Goal: Task Accomplishment & Management: Manage account settings

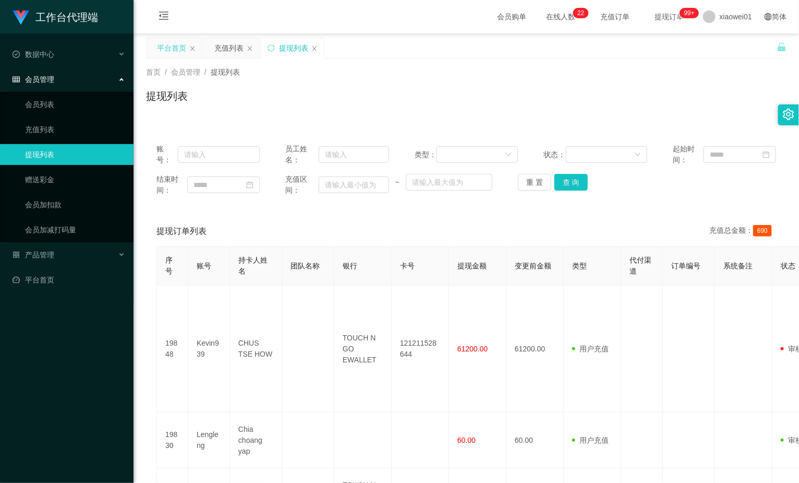
click at [183, 45] on div "平台首页" at bounding box center [171, 48] width 29 height 20
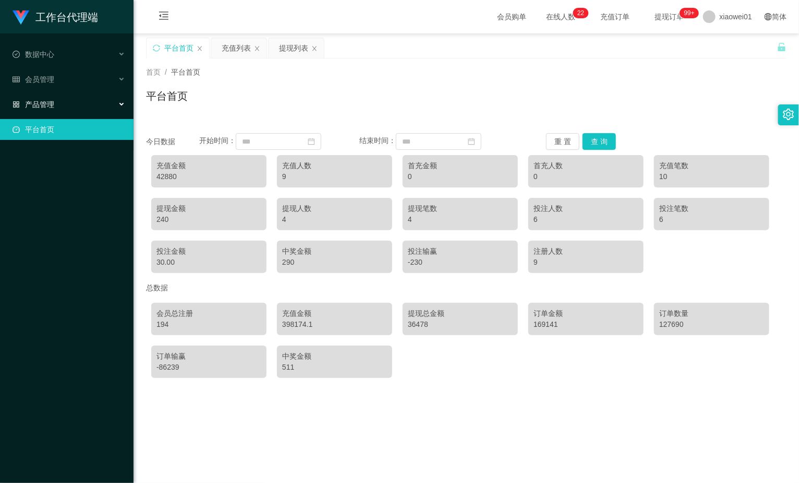
click at [45, 108] on span "产品管理" at bounding box center [34, 104] width 42 height 8
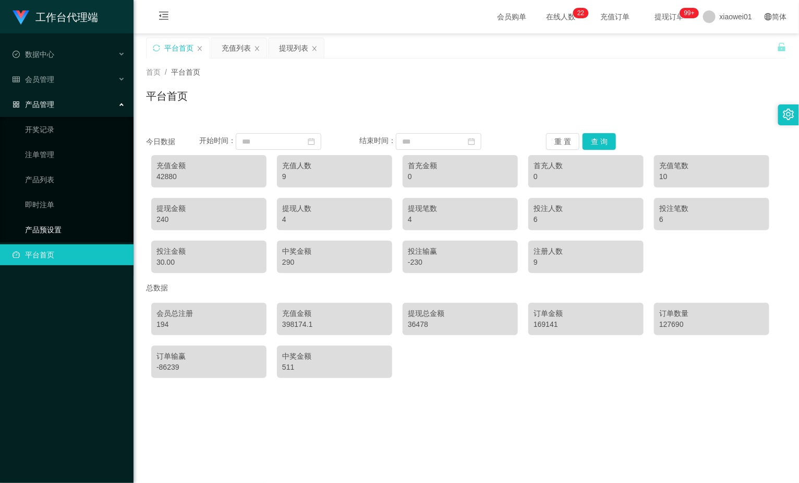
drag, startPoint x: 33, startPoint y: 226, endPoint x: 59, endPoint y: 219, distance: 27.0
click at [33, 226] on link "产品预设置" at bounding box center [75, 229] width 100 height 21
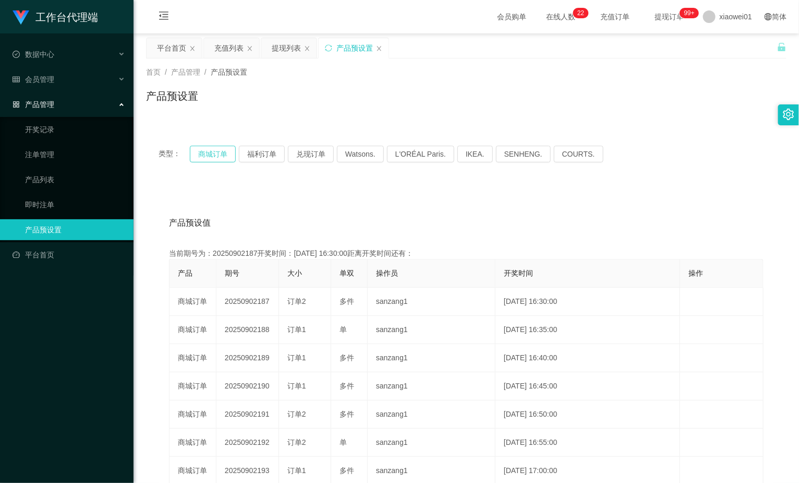
click at [201, 157] on button "商城订单" at bounding box center [213, 154] width 46 height 17
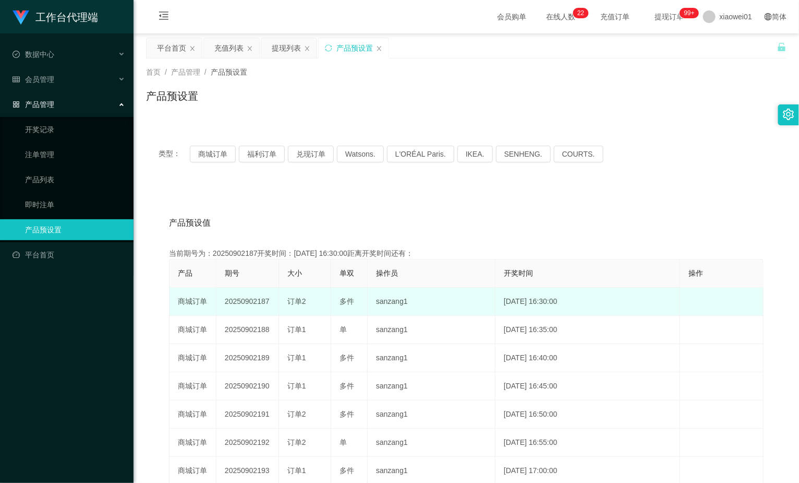
click at [232, 295] on td "20250902187" at bounding box center [248, 302] width 63 height 28
click at [235, 298] on td "20250902187" at bounding box center [248, 302] width 63 height 28
copy td "20250902187"
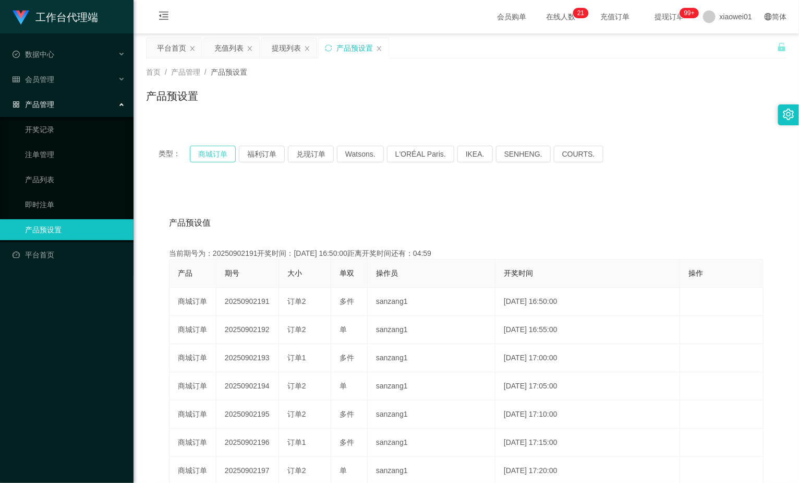
click at [205, 146] on button "商城订单" at bounding box center [213, 154] width 46 height 17
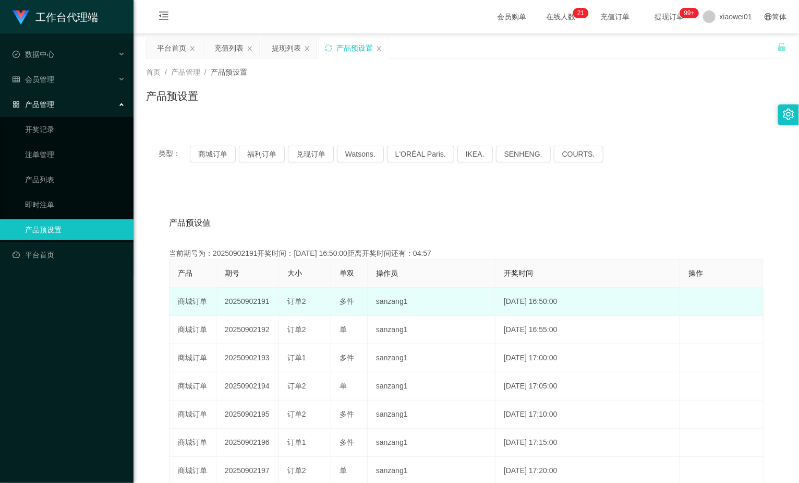
click at [243, 297] on td "20250902191" at bounding box center [248, 302] width 63 height 28
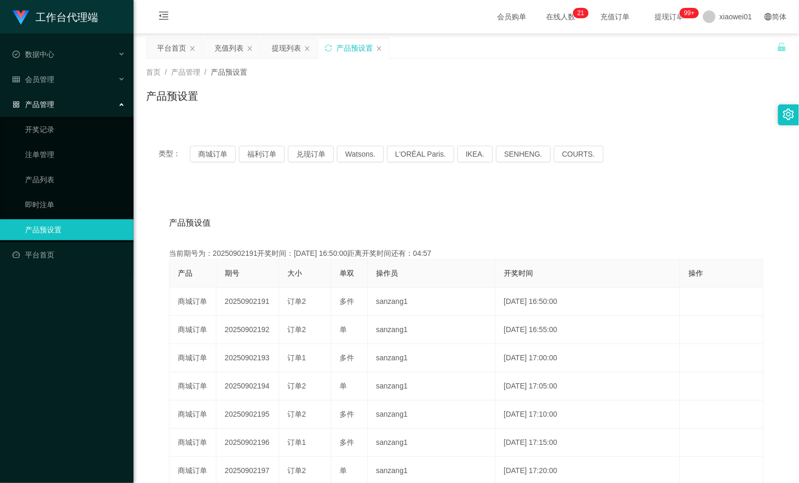
copy td "20250902191"
click at [38, 81] on span "会员管理" at bounding box center [34, 79] width 42 height 8
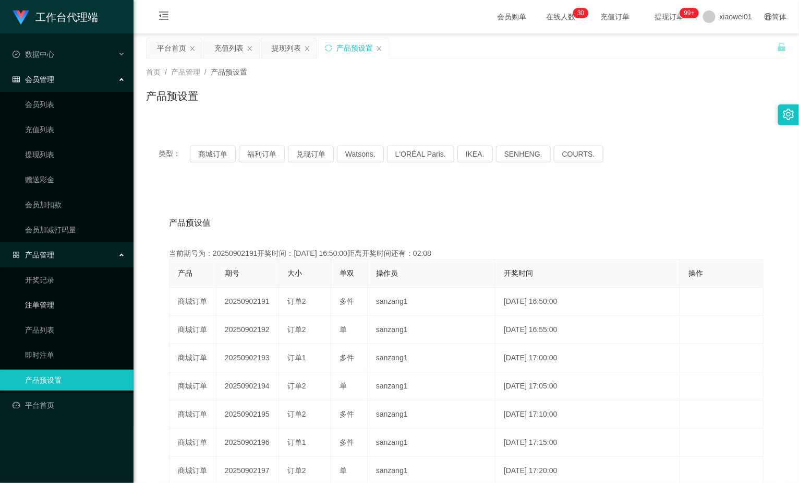
click at [30, 304] on link "注单管理" at bounding box center [75, 304] width 100 height 21
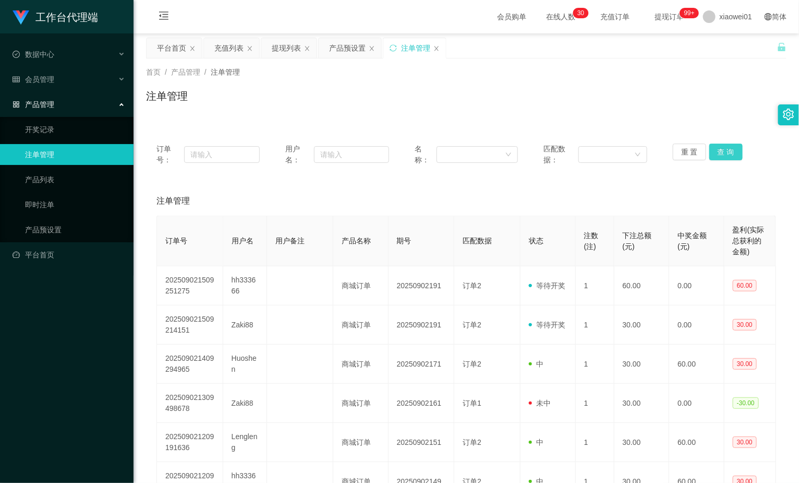
click at [714, 150] on button "查 询" at bounding box center [726, 152] width 33 height 17
click at [714, 150] on div "重 置 查 询" at bounding box center [724, 155] width 103 height 22
click at [714, 150] on button "查 询" at bounding box center [726, 152] width 33 height 17
click at [714, 150] on div "重 置 查 询" at bounding box center [724, 155] width 103 height 22
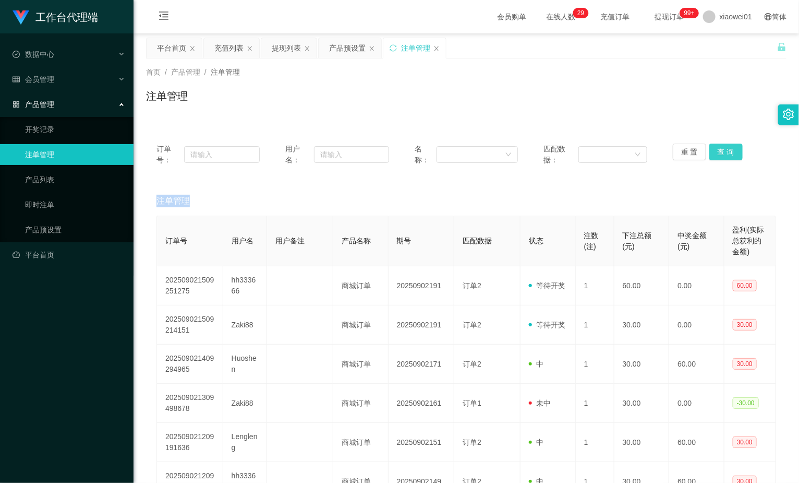
click at [714, 150] on button "查 询" at bounding box center [726, 152] width 33 height 17
click at [714, 150] on div "重 置 查 询" at bounding box center [724, 155] width 103 height 22
click at [714, 150] on button "查 询" at bounding box center [726, 152] width 33 height 17
click at [714, 150] on div "重 置 查 询" at bounding box center [724, 155] width 103 height 22
click at [715, 157] on button "查 询" at bounding box center [726, 152] width 33 height 17
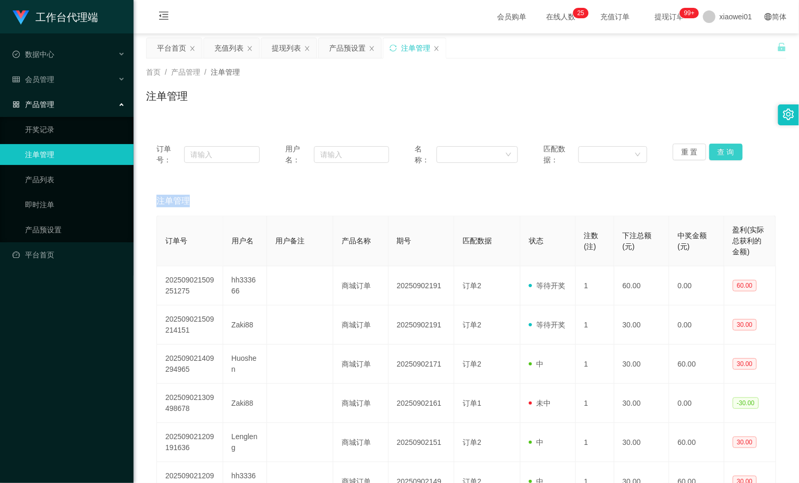
click at [716, 157] on button "查 询" at bounding box center [726, 152] width 33 height 17
click at [716, 157] on div "重 置 查 询" at bounding box center [724, 155] width 103 height 22
click at [716, 157] on button "查 询" at bounding box center [726, 152] width 33 height 17
click at [716, 157] on div "重 置 查 询" at bounding box center [724, 155] width 103 height 22
click at [712, 152] on button "查 询" at bounding box center [726, 152] width 33 height 17
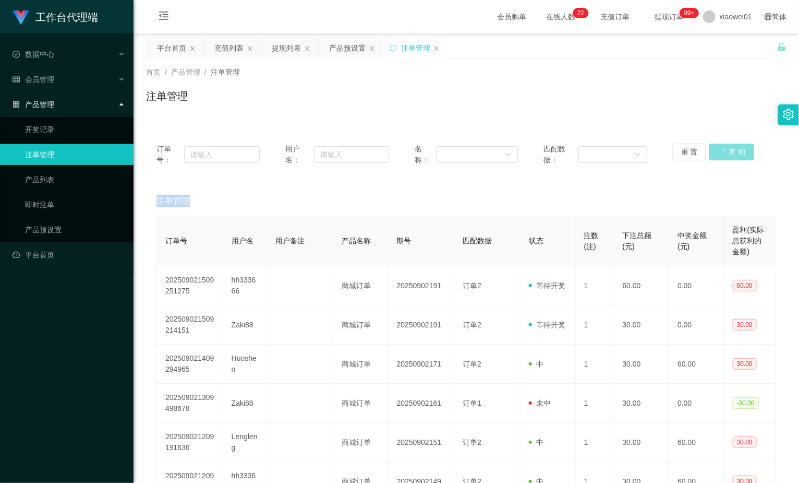
click at [712, 152] on div "重 置 查 询" at bounding box center [724, 155] width 103 height 22
click at [712, 152] on button "查 询" at bounding box center [726, 152] width 33 height 17
click at [712, 152] on div "重 置 查 询" at bounding box center [724, 155] width 103 height 22
click at [712, 152] on button "查 询" at bounding box center [726, 152] width 33 height 17
click at [712, 152] on div "重 置 查 询" at bounding box center [724, 155] width 103 height 22
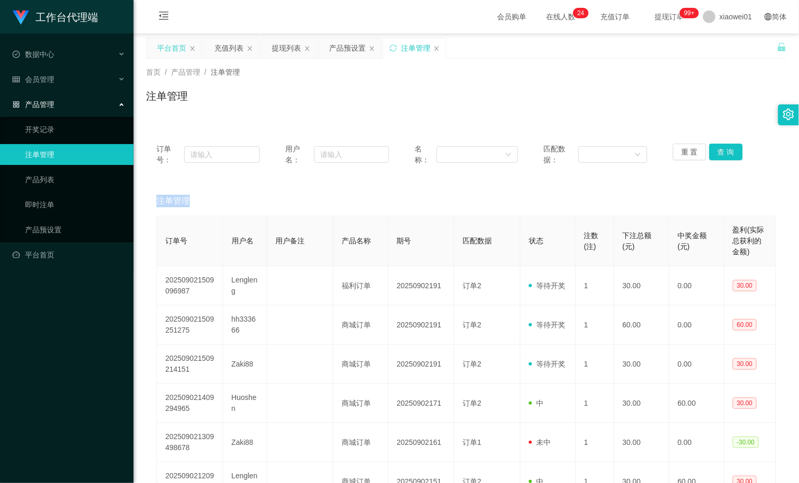
click at [178, 56] on div "平台首页" at bounding box center [171, 48] width 29 height 20
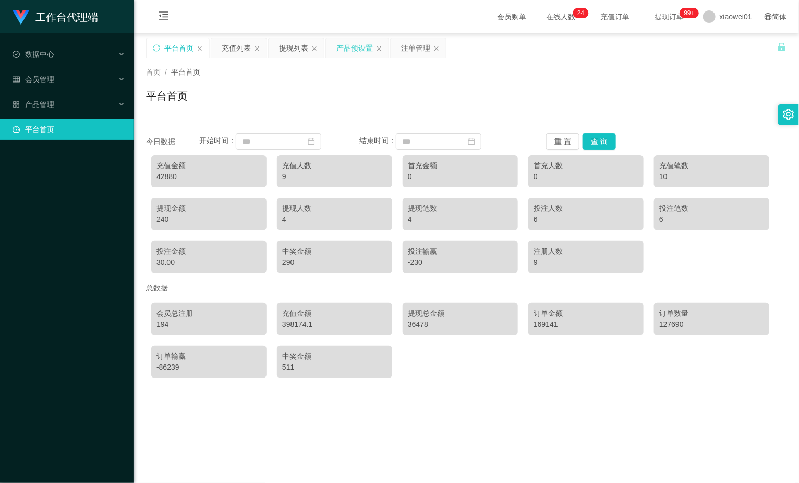
click at [364, 47] on div "产品预设置" at bounding box center [355, 48] width 37 height 20
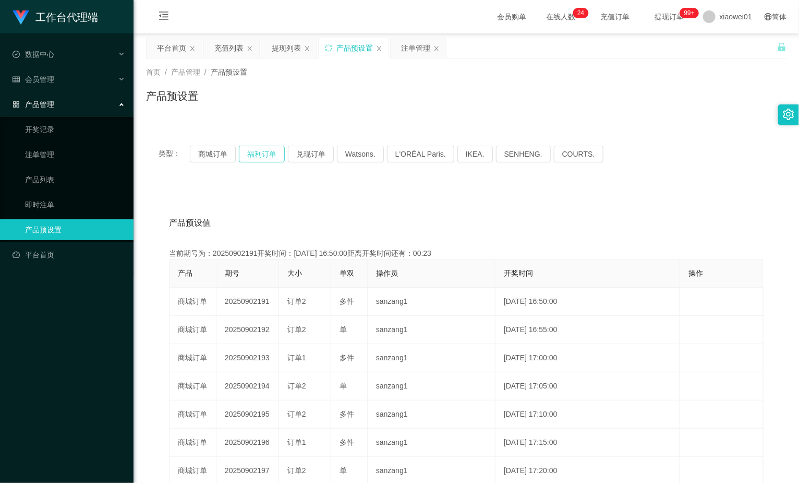
click at [253, 154] on button "福利订单" at bounding box center [262, 154] width 46 height 17
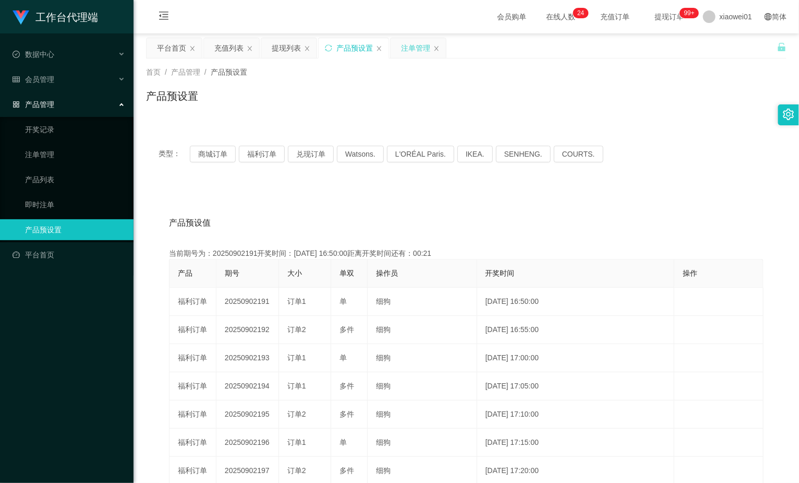
click at [406, 42] on div "注单管理" at bounding box center [415, 48] width 29 height 20
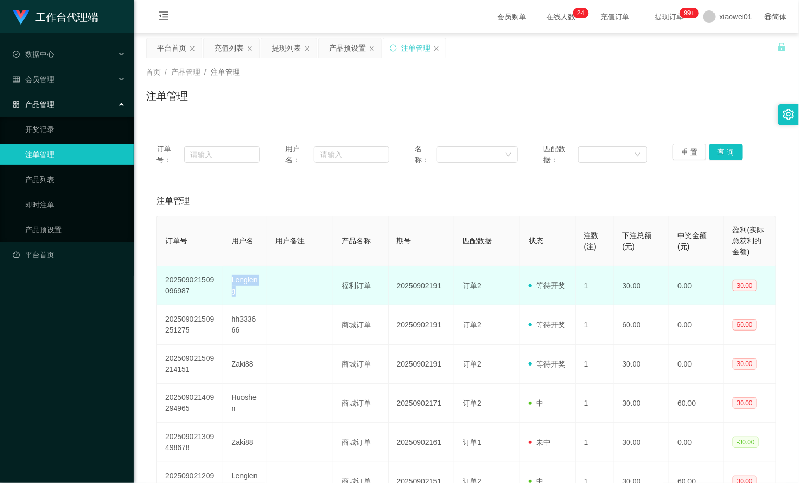
drag, startPoint x: 231, startPoint y: 278, endPoint x: 262, endPoint y: 296, distance: 36.5
click at [262, 296] on td "Lengleng" at bounding box center [245, 285] width 44 height 39
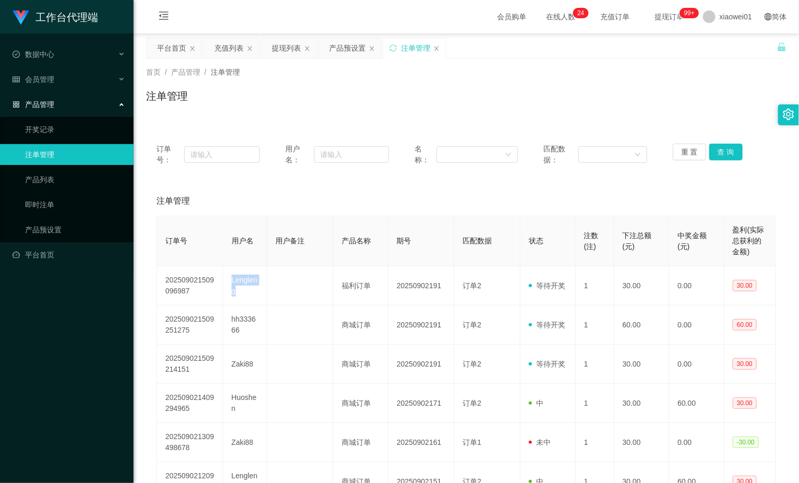
copy td "Lengleng"
click at [41, 79] on span "会员管理" at bounding box center [34, 79] width 42 height 8
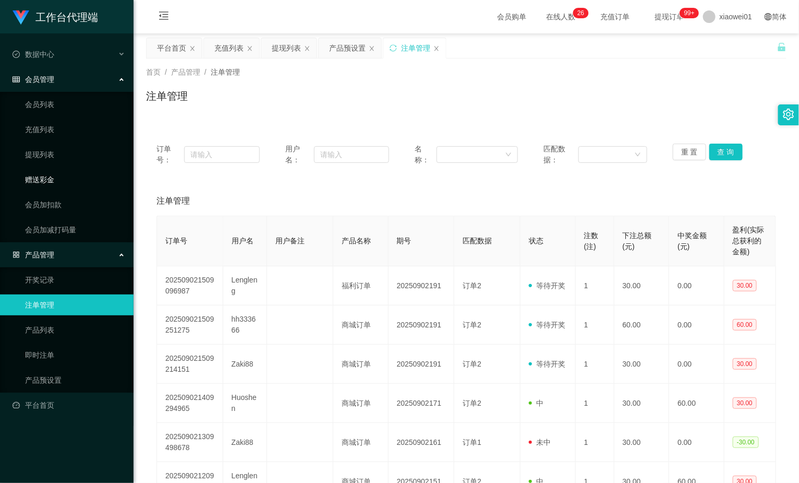
click at [32, 182] on link "赠送彩金" at bounding box center [75, 179] width 100 height 21
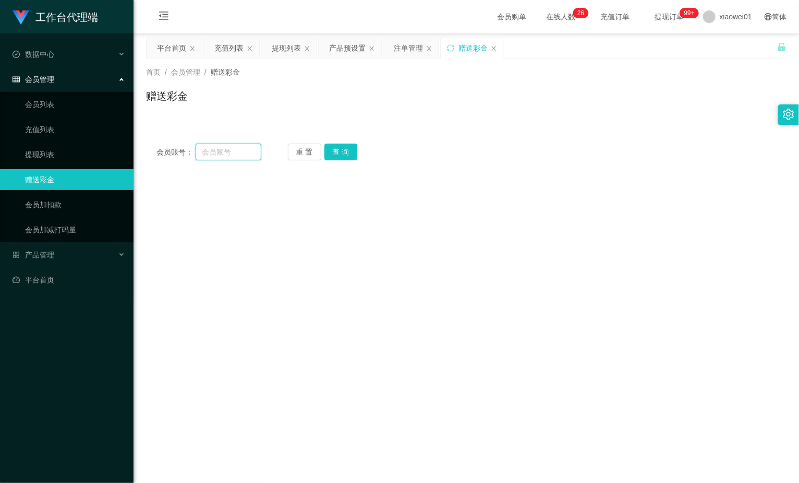
click at [241, 150] on input "text" at bounding box center [229, 152] width 66 height 17
paste input "Lengleng"
type input "Lengleng"
click at [350, 148] on button "查 询" at bounding box center [341, 152] width 33 height 17
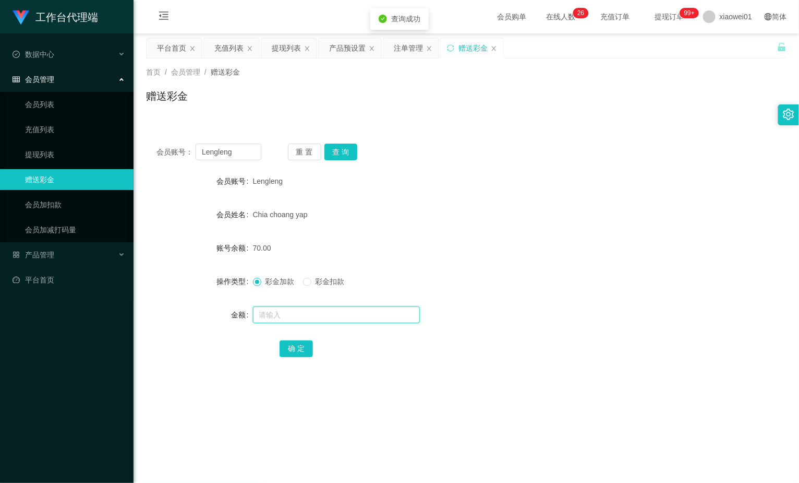
click at [275, 314] on input "text" at bounding box center [336, 314] width 167 height 17
type input "60"
click at [282, 348] on button "确 定" at bounding box center [296, 348] width 33 height 17
click at [742, 15] on span "xiaowei01" at bounding box center [736, 16] width 32 height 33
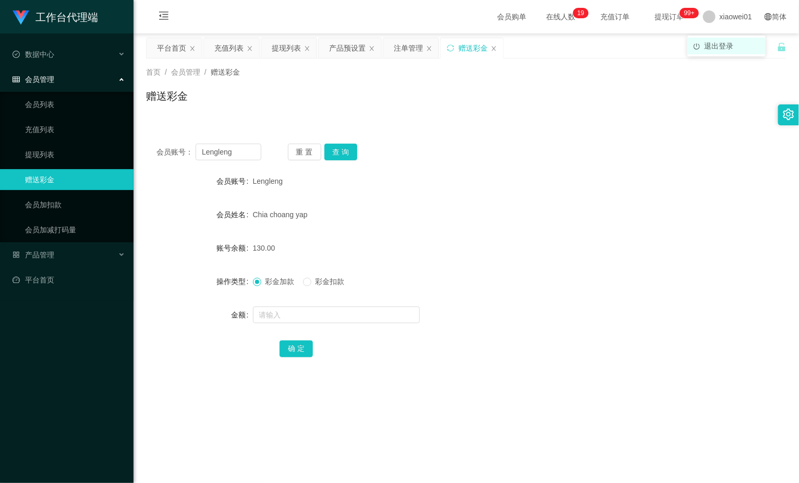
click at [714, 46] on span "退出登录" at bounding box center [719, 46] width 29 height 8
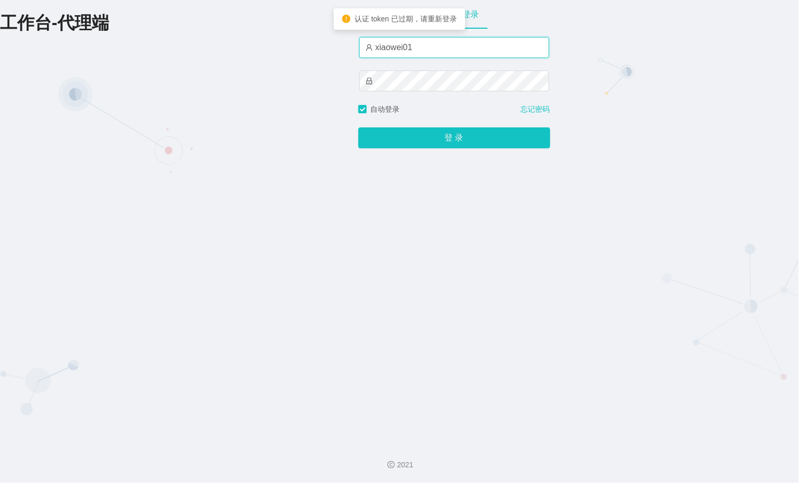
click at [437, 56] on input "xiaowei01" at bounding box center [455, 47] width 190 height 21
type input "xiaowei02"
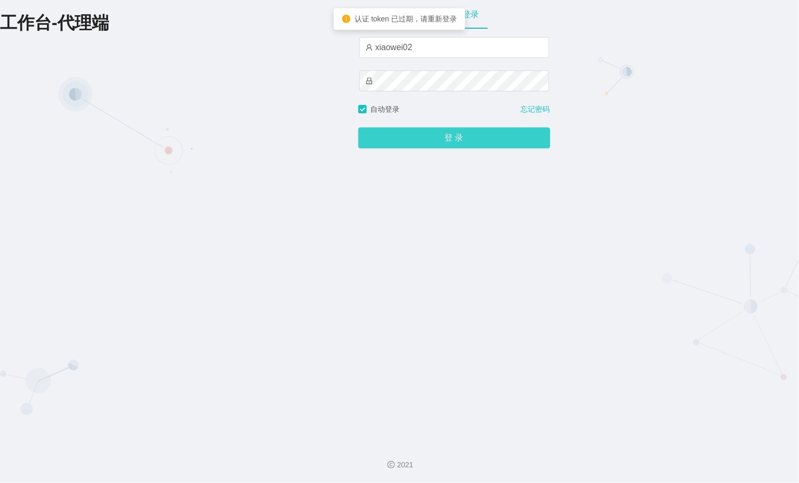
click at [419, 133] on button "登 录" at bounding box center [455, 137] width 192 height 21
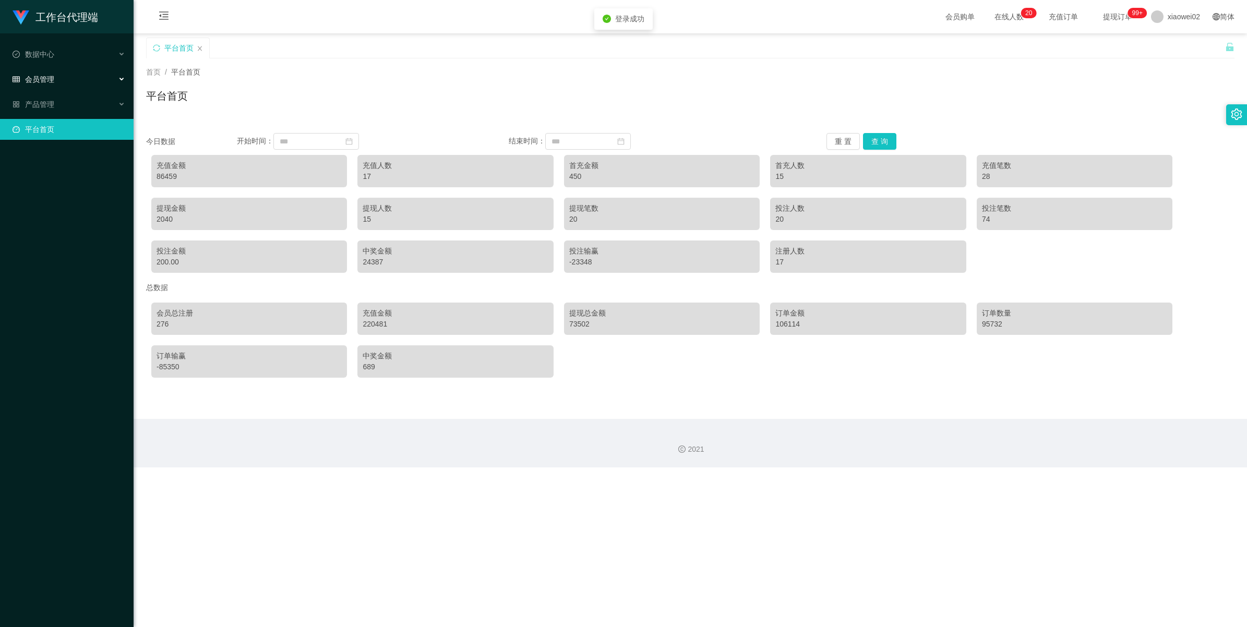
click at [20, 77] on span "会员管理" at bounding box center [34, 79] width 42 height 8
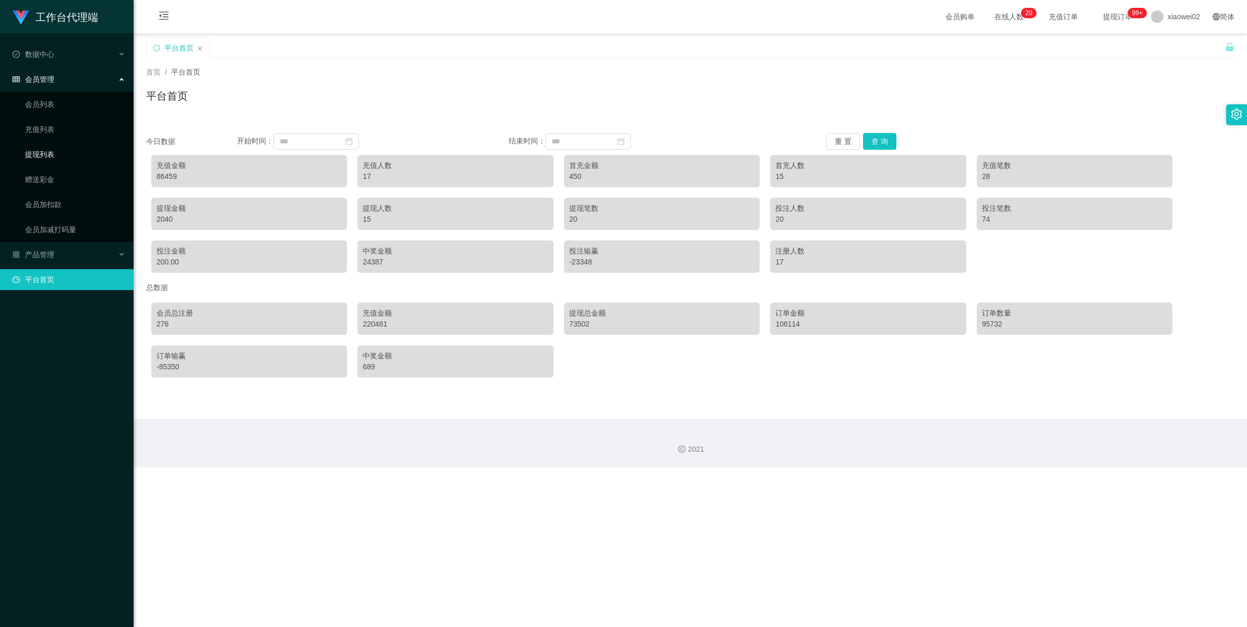
drag, startPoint x: 38, startPoint y: 154, endPoint x: 76, endPoint y: 151, distance: 38.2
click at [38, 154] on link "提现列表" at bounding box center [75, 154] width 100 height 21
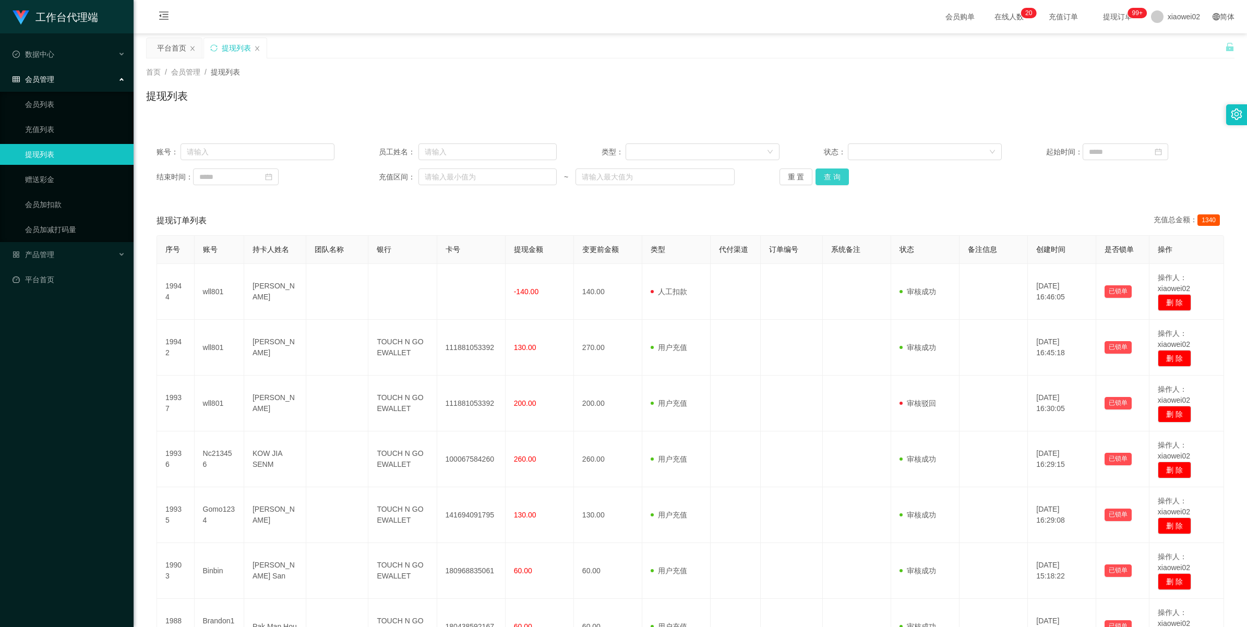
click at [799, 175] on button "查 询" at bounding box center [832, 177] width 33 height 17
click at [799, 175] on div "重 置 查 询" at bounding box center [869, 177] width 178 height 17
click at [799, 175] on button "查 询" at bounding box center [832, 177] width 33 height 17
click at [799, 175] on div "重 置 查 询" at bounding box center [869, 177] width 178 height 17
click at [799, 175] on button "查 询" at bounding box center [832, 177] width 33 height 17
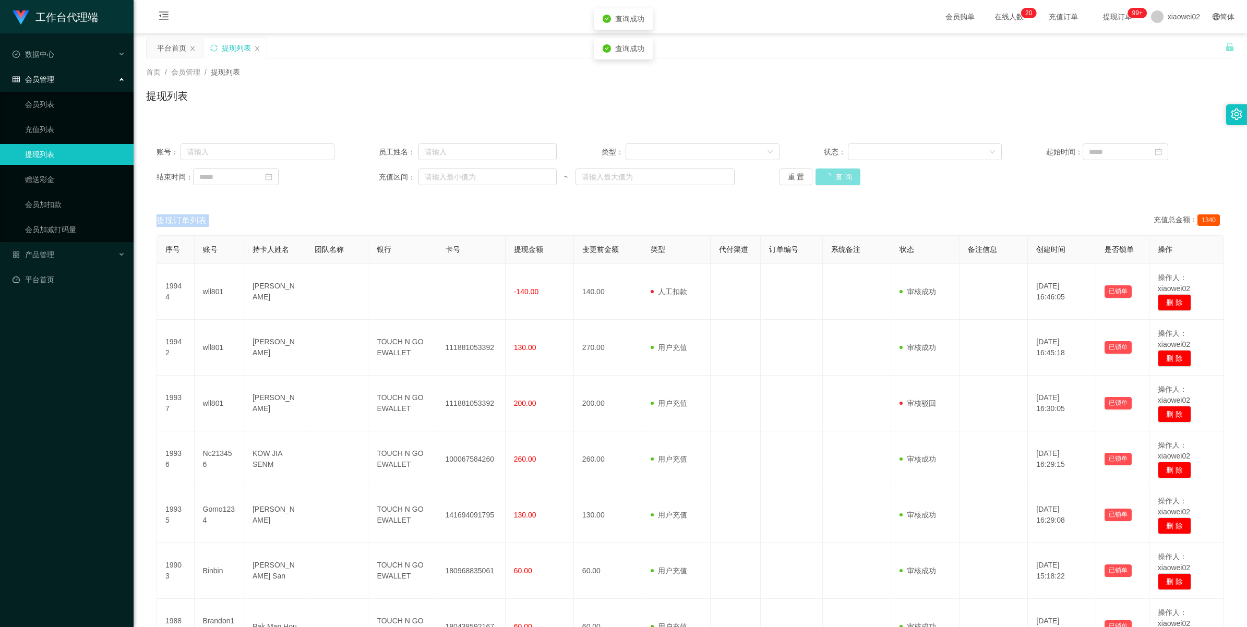
click at [799, 175] on div "重 置 查 询" at bounding box center [869, 177] width 178 height 17
click at [799, 175] on button "查 询" at bounding box center [832, 177] width 33 height 17
click at [799, 175] on button "查 询" at bounding box center [838, 177] width 45 height 17
click at [799, 177] on button "查 询" at bounding box center [832, 177] width 33 height 17
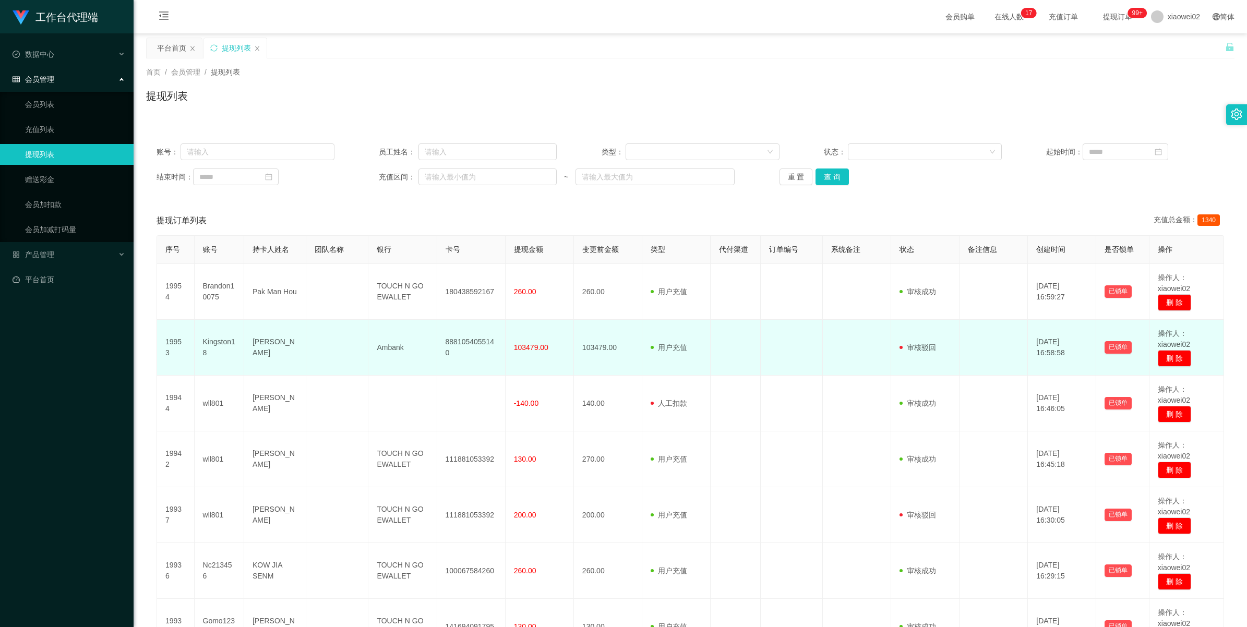
click at [799, 343] on span "审核驳回" at bounding box center [918, 347] width 37 height 8
click at [799, 334] on span "操作人：xiaowei02" at bounding box center [1174, 338] width 32 height 19
click at [799, 347] on button "已锁单" at bounding box center [1118, 347] width 27 height 13
drag, startPoint x: 1113, startPoint y: 347, endPoint x: 974, endPoint y: 357, distance: 139.7
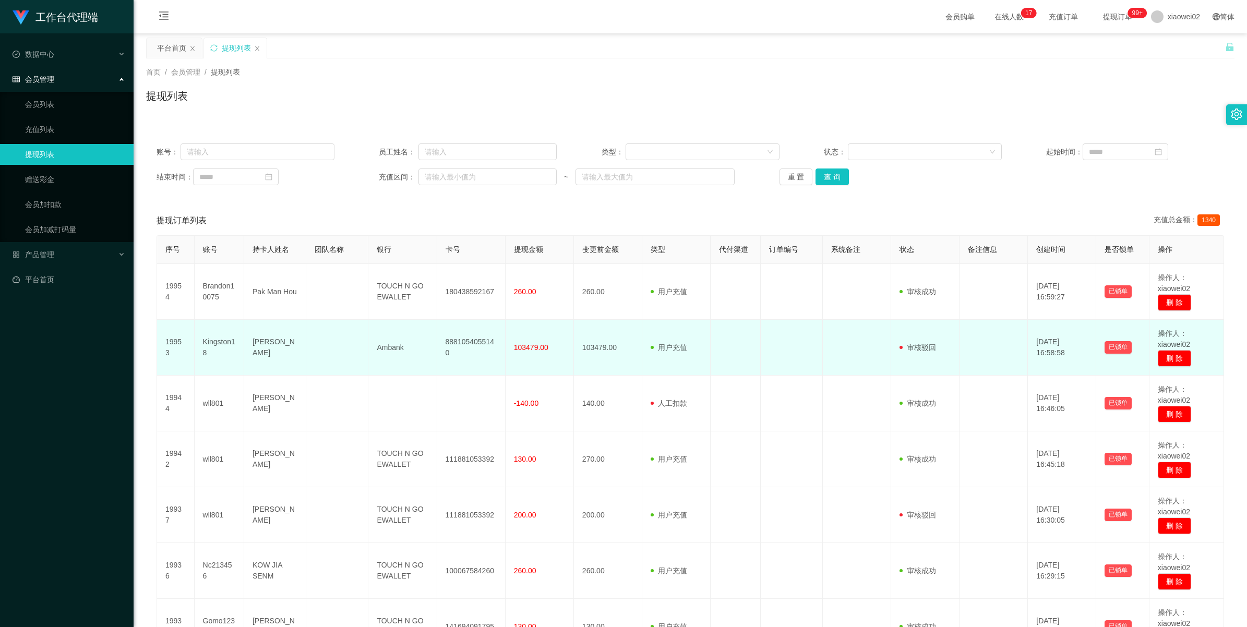
click at [799, 351] on td at bounding box center [994, 348] width 68 height 56
click at [799, 351] on span "审核驳回" at bounding box center [918, 347] width 37 height 8
drag, startPoint x: 921, startPoint y: 351, endPoint x: 855, endPoint y: 351, distance: 66.3
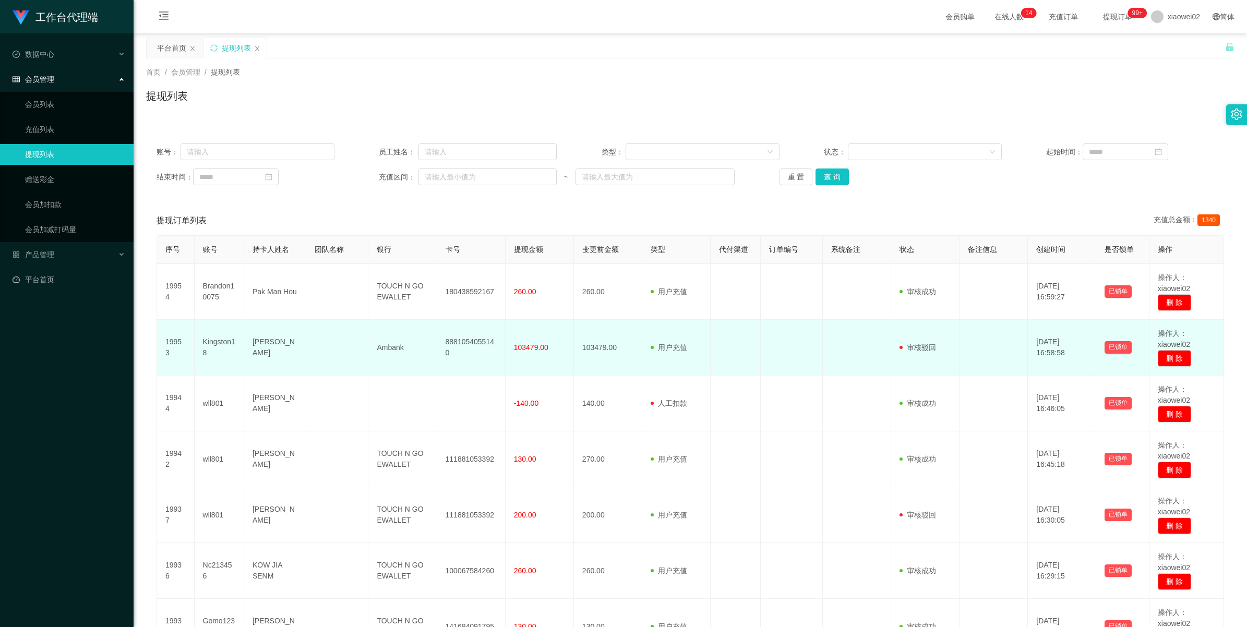
click at [799, 351] on td at bounding box center [857, 348] width 68 height 56
click at [615, 338] on td "103479.00" at bounding box center [608, 348] width 68 height 56
click at [574, 344] on td "103479.00" at bounding box center [608, 348] width 68 height 56
click at [799, 337] on span "操作人：xiaowei02" at bounding box center [1174, 338] width 32 height 19
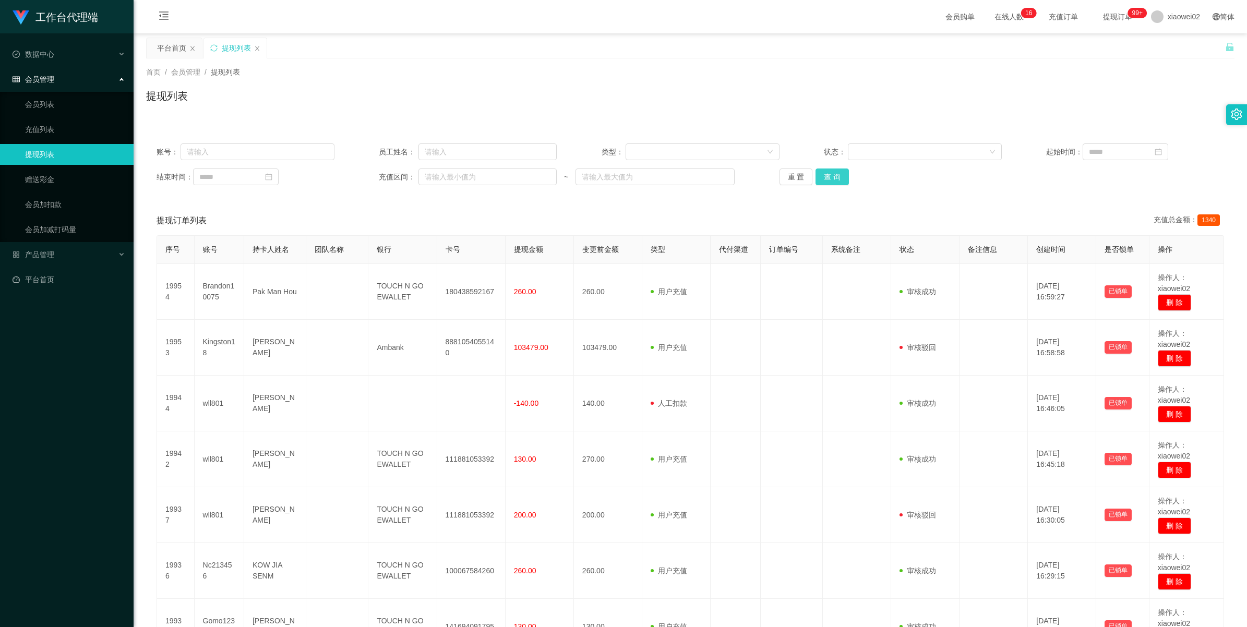
click at [799, 181] on button "查 询" at bounding box center [832, 177] width 33 height 17
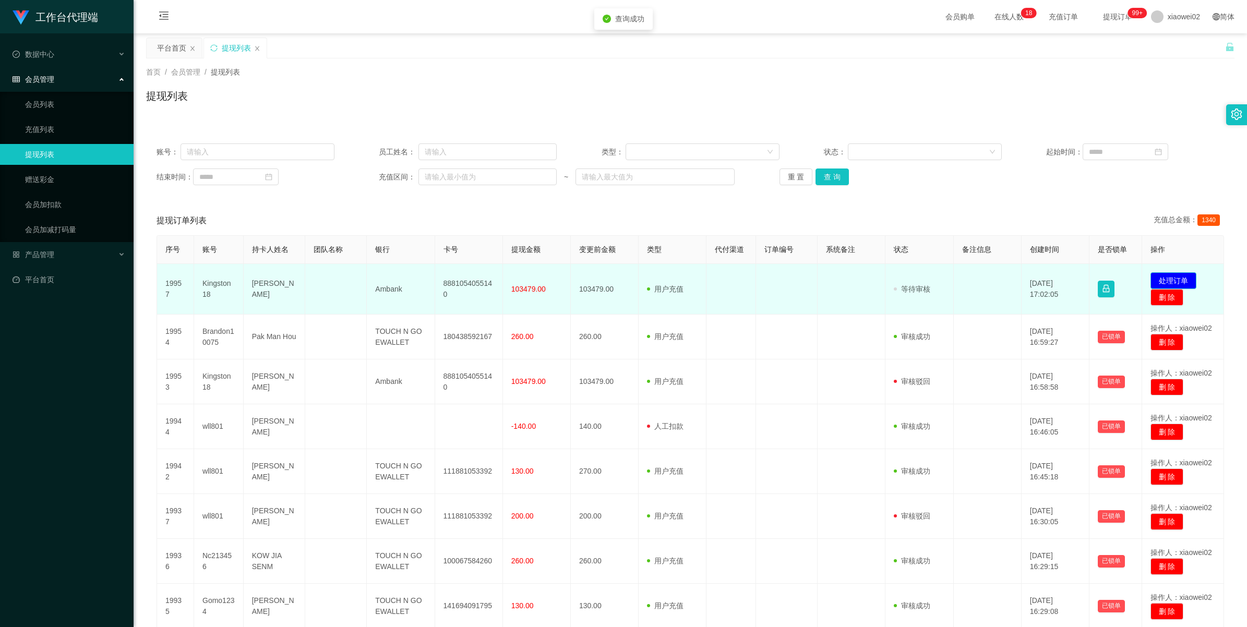
click at [799, 278] on button "处理订单" at bounding box center [1174, 280] width 46 height 17
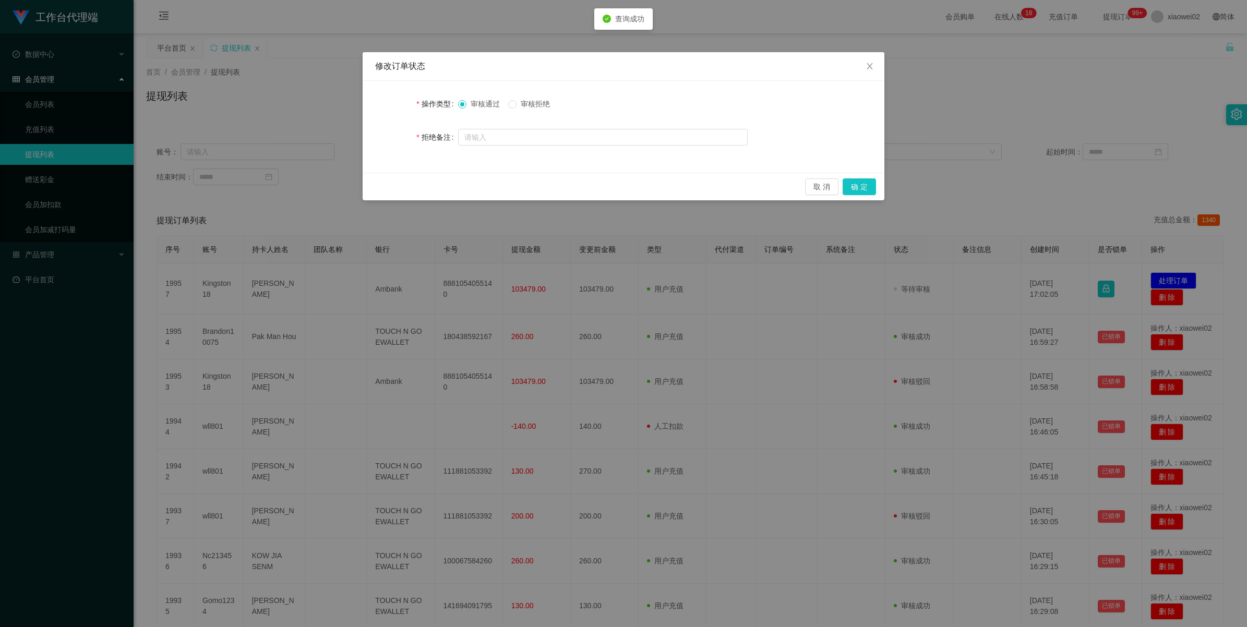
click at [528, 101] on span "审核拒绝" at bounding box center [536, 104] width 38 height 8
click at [504, 137] on input "text" at bounding box center [603, 137] width 290 height 17
paste input "经系统核实，部分账户因多次违规操作，导致信誉积分不足 98 分，暂时无权限回款。 请相关用户务必配合审计部进行核对，以便尽快恢复账户信誉分值"
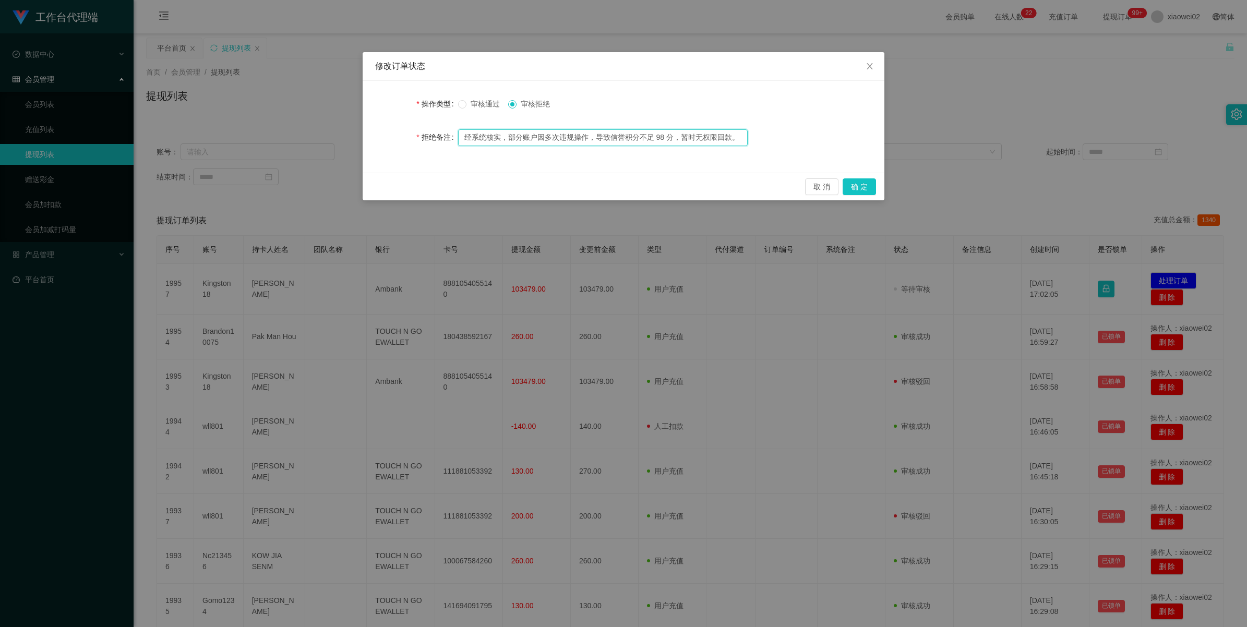
drag, startPoint x: 739, startPoint y: 135, endPoint x: 323, endPoint y: 110, distance: 417.7
click at [323, 110] on div "修改订单状态 操作类型 审核通过 审核拒绝 拒绝备注 经系统核实，部分账户因多次违规操作，导致信誉积分不足 98 分，暂时无权限回款。 请相关用户务必配合审计…" at bounding box center [623, 313] width 1247 height 627
click at [722, 142] on input "请相关用户务必配合审计部进行核对，以便尽快恢复账户信" at bounding box center [603, 137] width 290 height 17
type input "请"
click at [548, 142] on input "text" at bounding box center [603, 137] width 290 height 17
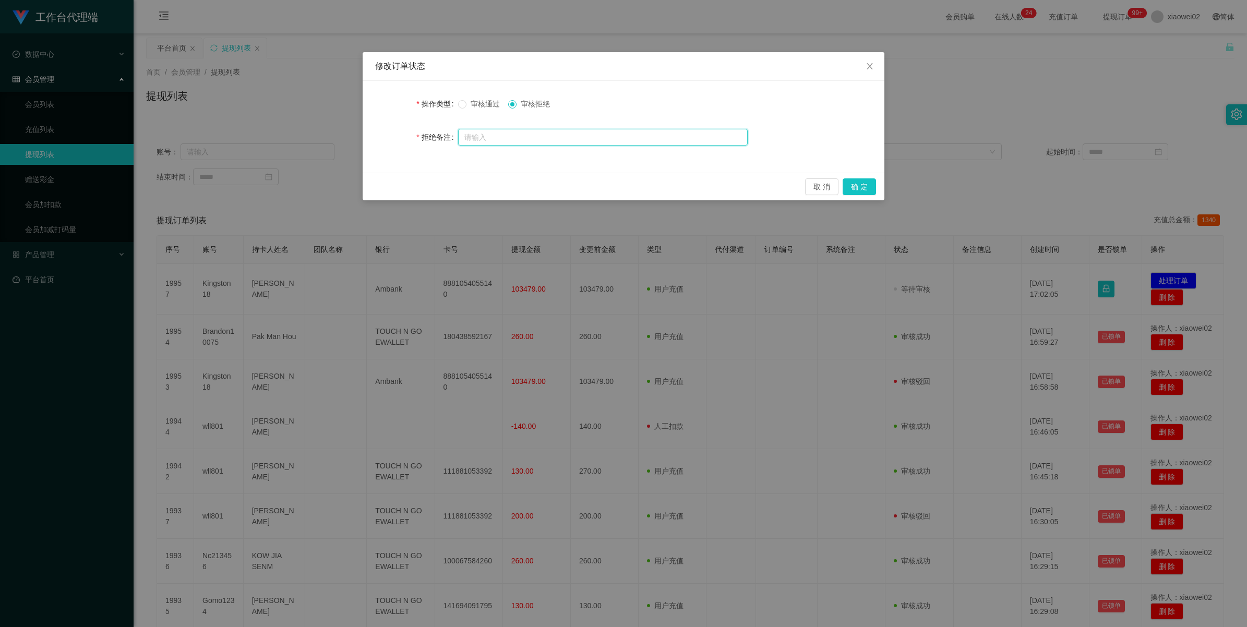
click at [548, 142] on input "text" at bounding box center [603, 137] width 290 height 17
paste input "经系统核实，该账户因多次违规操作，导致信誉积分不足 98 分，暂时无权限回款。 请您立即联系审计部核对违规明细，并按要求完成 提升信誉分，以便尽快恢复账户信誉…"
type input "经系统核实，该账户因多次违规操作，导致信誉积分不足 98 分，暂时无权限回款。 请您立即联系审计部核对违规明细，并按要求完成 提升信誉分，以便尽快恢复账户信誉…"
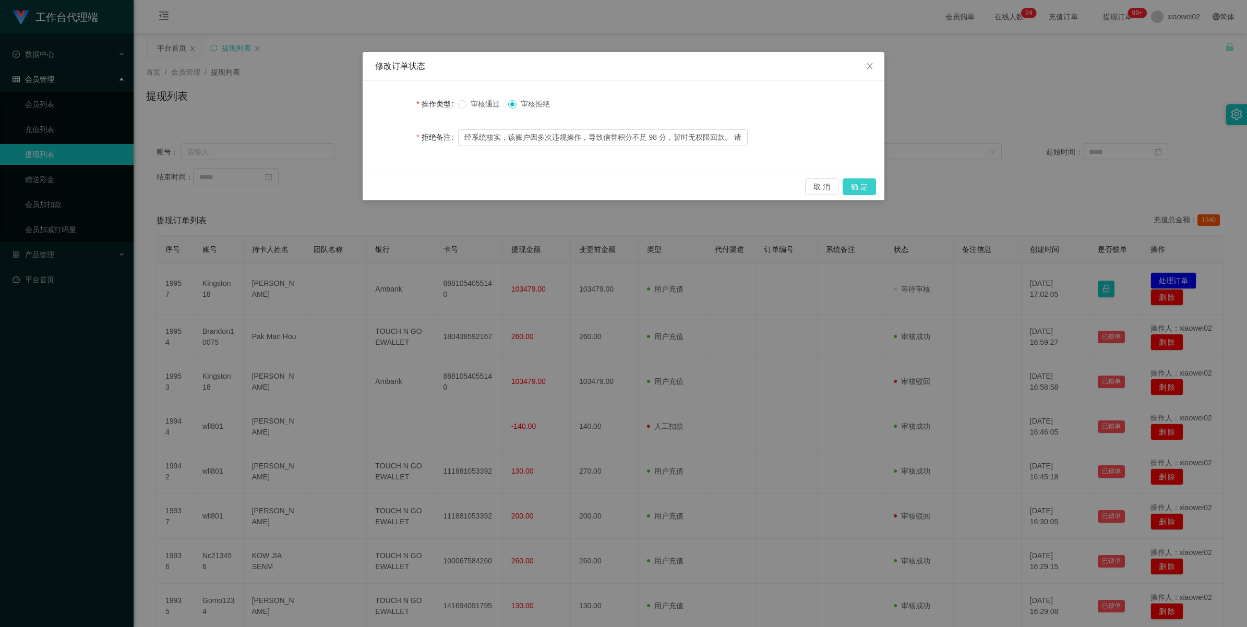
click at [799, 186] on button "确 定" at bounding box center [859, 186] width 33 height 17
